Goal: Task Accomplishment & Management: Manage account settings

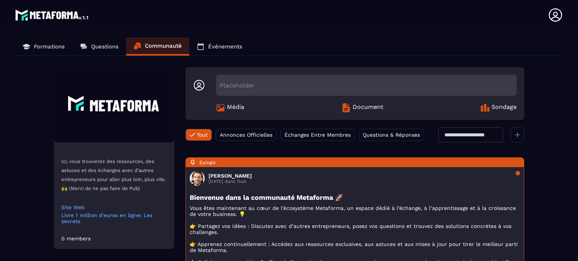
click at [27, 16] on img at bounding box center [52, 15] width 74 height 15
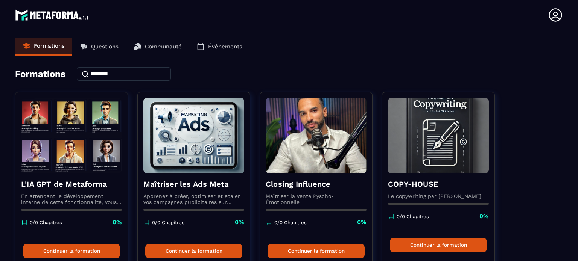
click at [17, 18] on img at bounding box center [52, 15] width 74 height 15
click at [24, 16] on img at bounding box center [52, 15] width 74 height 15
click at [561, 18] on icon at bounding box center [555, 15] width 15 height 15
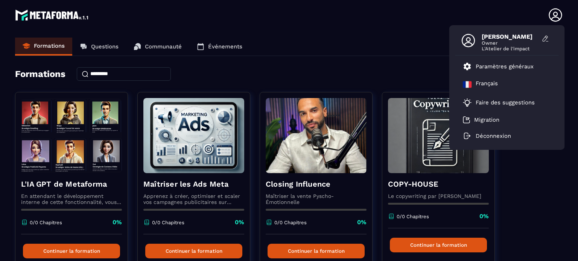
click at [465, 41] on icon at bounding box center [468, 40] width 15 height 15
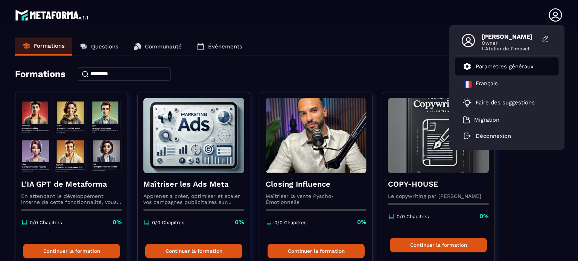
click at [481, 65] on p "Paramètres généraux" at bounding box center [504, 66] width 58 height 7
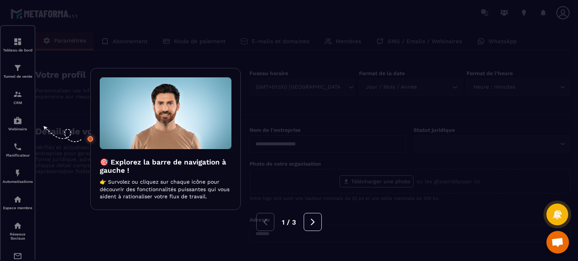
click at [61, 43] on div at bounding box center [289, 130] width 578 height 261
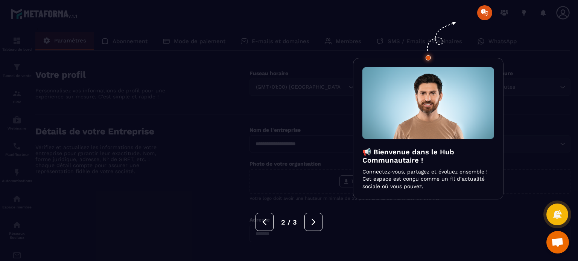
click at [175, 63] on div at bounding box center [289, 130] width 578 height 261
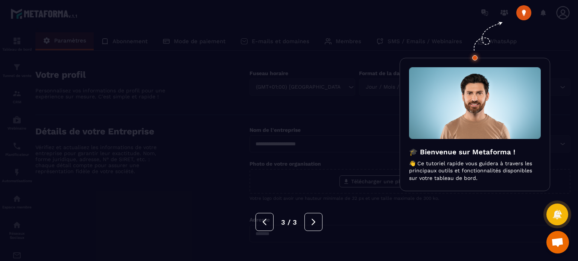
click at [175, 63] on div at bounding box center [289, 130] width 578 height 261
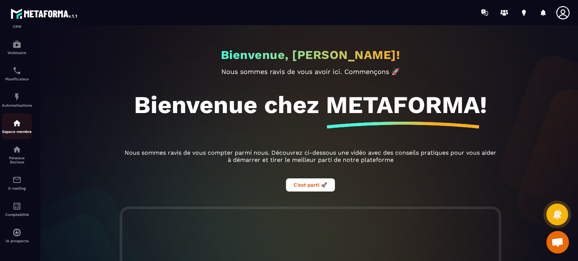
scroll to position [80, 0]
